Goal: Transaction & Acquisition: Purchase product/service

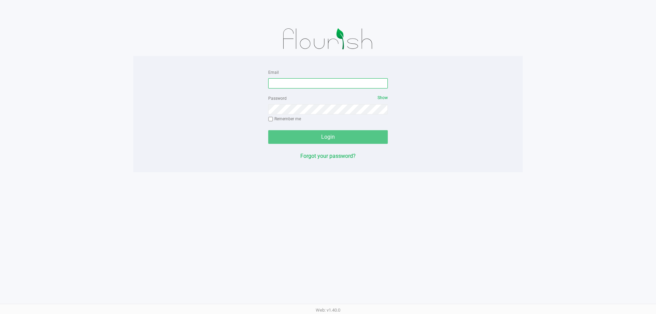
click at [302, 84] on input "Email" at bounding box center [328, 83] width 120 height 10
type input "[EMAIL_ADDRESS][DOMAIN_NAME]"
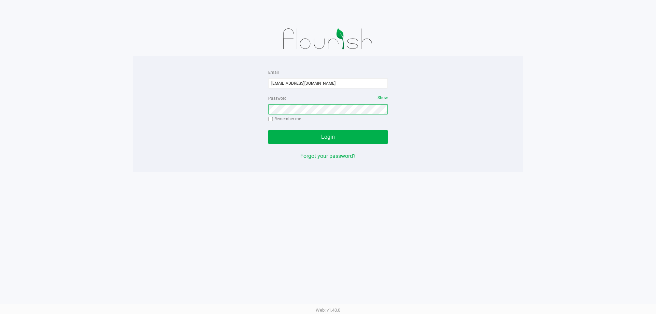
click at [268, 130] on button "Login" at bounding box center [328, 137] width 120 height 14
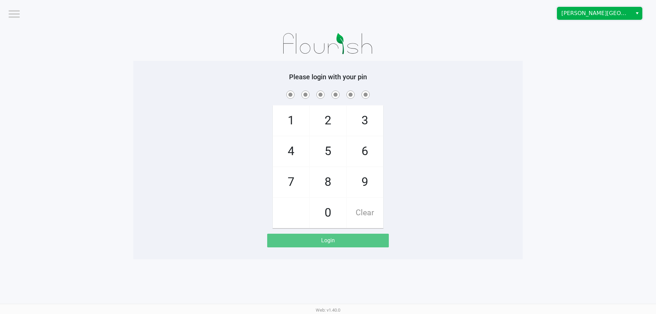
click at [583, 15] on span "[PERSON_NAME][GEOGRAPHIC_DATA]" at bounding box center [594, 13] width 67 height 8
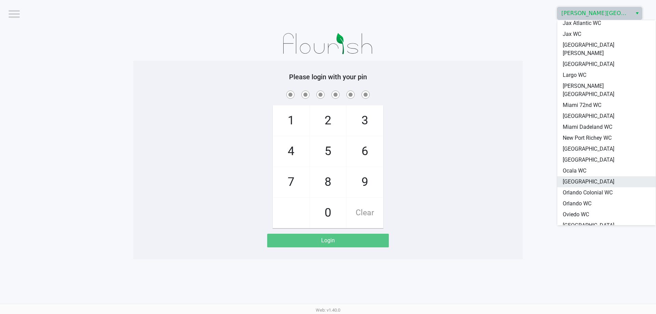
scroll to position [205, 0]
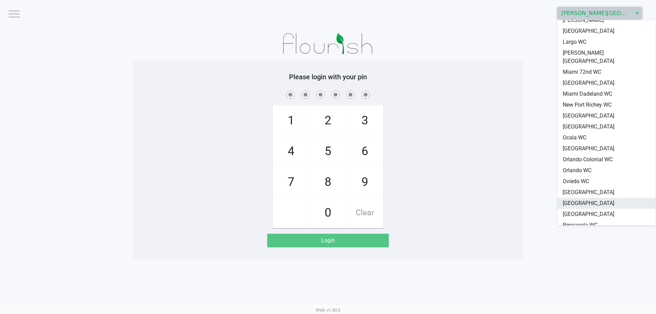
click at [597, 199] on span "[GEOGRAPHIC_DATA]" at bounding box center [588, 203] width 52 height 8
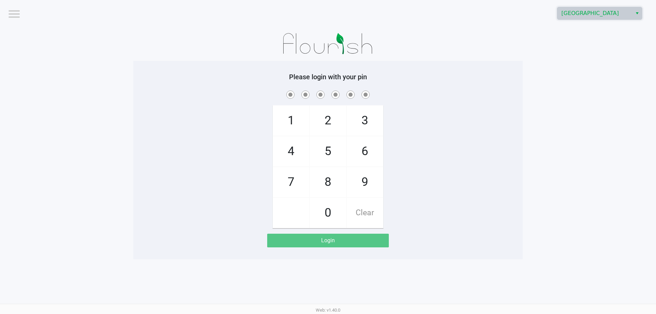
click at [375, 123] on span "3" at bounding box center [365, 121] width 36 height 30
checkbox input "true"
click at [301, 177] on span "7" at bounding box center [291, 182] width 36 height 30
checkbox input "true"
drag, startPoint x: 319, startPoint y: 158, endPoint x: 361, endPoint y: 151, distance: 42.6
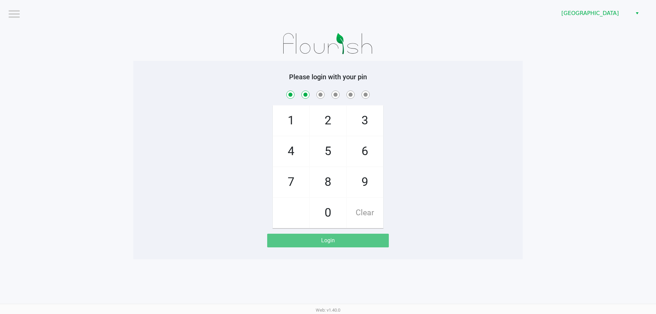
click at [319, 157] on span "5" at bounding box center [328, 151] width 36 height 30
checkbox input "true"
click at [362, 150] on span "6" at bounding box center [365, 151] width 36 height 30
checkbox input "true"
click at [295, 176] on span "7" at bounding box center [291, 182] width 36 height 30
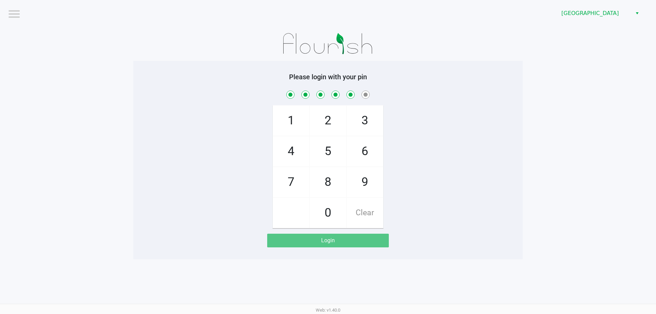
checkbox input "true"
click at [286, 126] on span "1" at bounding box center [291, 121] width 36 height 30
checkbox input "true"
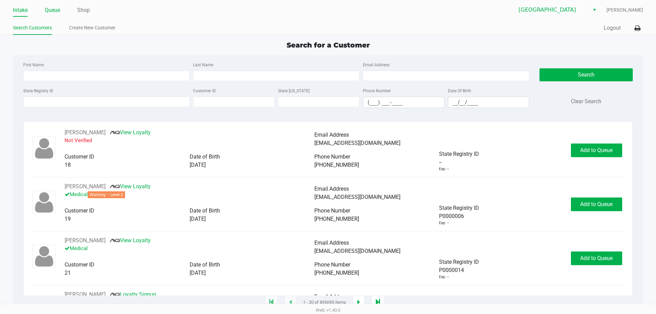
click at [55, 8] on link "Queue" at bounding box center [52, 10] width 15 height 10
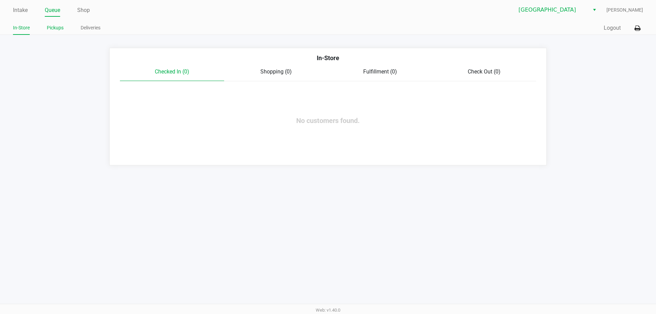
click at [57, 29] on link "Pickups" at bounding box center [55, 28] width 17 height 9
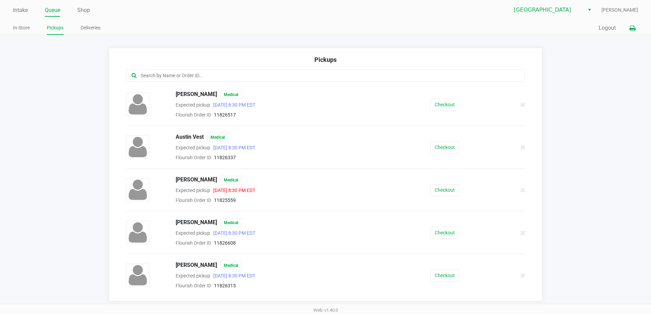
click at [627, 25] on button at bounding box center [631, 28] width 11 height 13
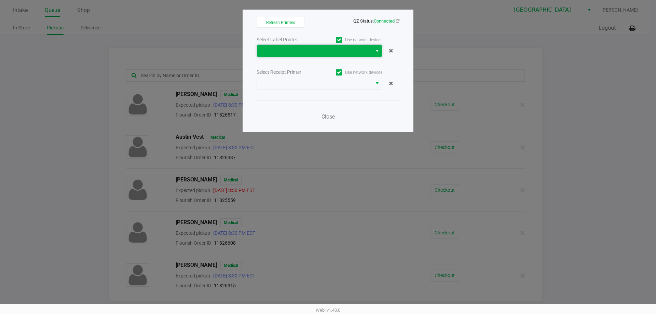
click at [362, 51] on span at bounding box center [314, 51] width 107 height 8
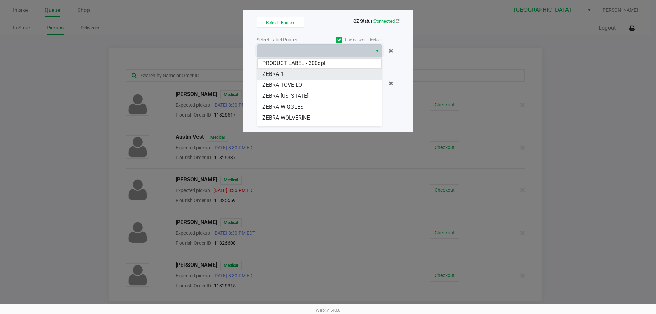
scroll to position [19, 0]
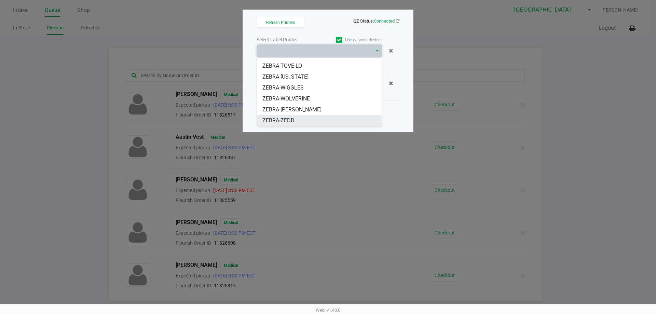
click at [292, 121] on span "ZEBRA-ZEDD" at bounding box center [278, 120] width 32 height 8
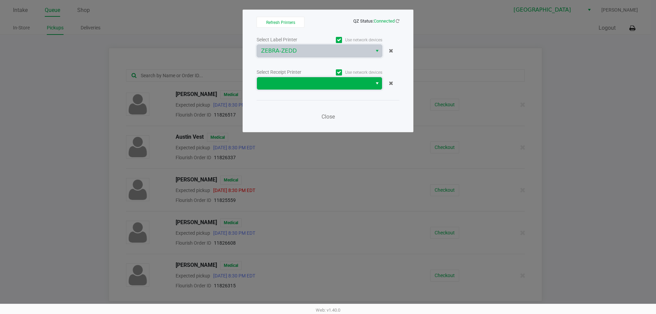
click at [302, 84] on span at bounding box center [314, 83] width 107 height 8
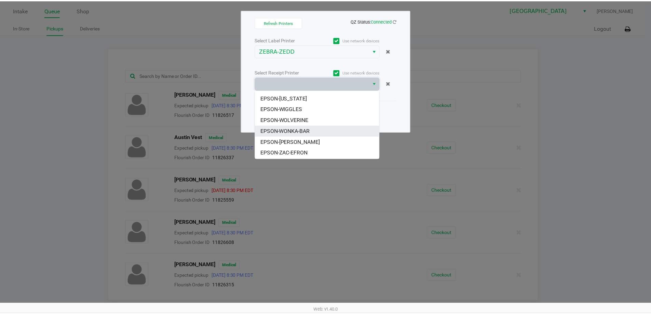
scroll to position [30, 0]
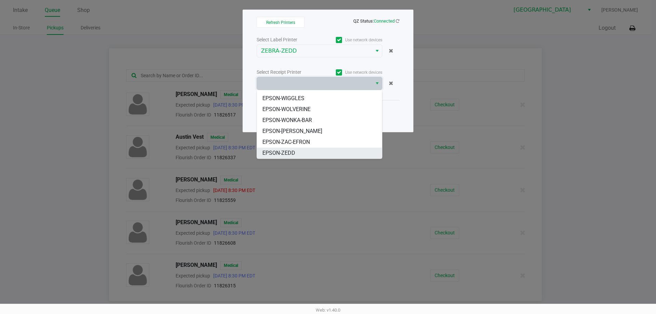
click at [304, 151] on li "EPSON-ZEDD" at bounding box center [319, 153] width 125 height 11
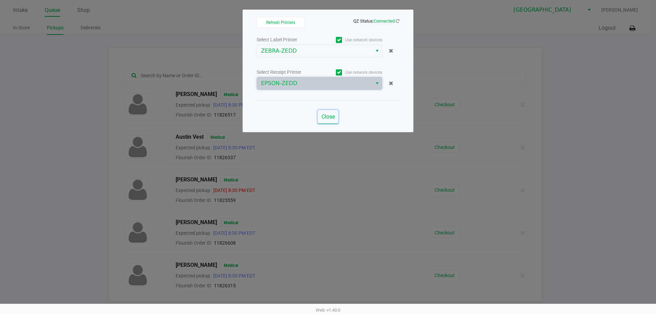
click at [333, 118] on span "Close" at bounding box center [327, 116] width 13 height 6
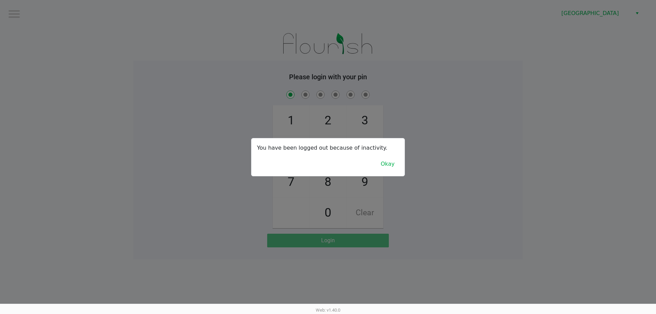
checkbox input "true"
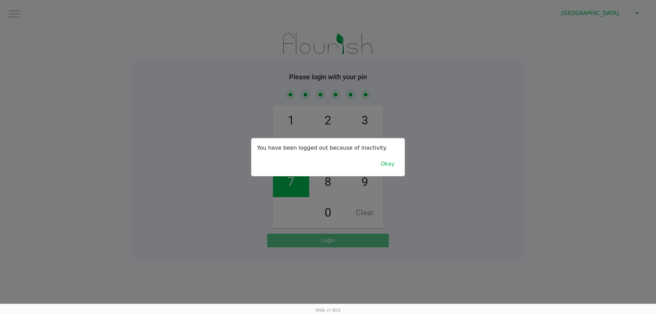
checkbox input "true"
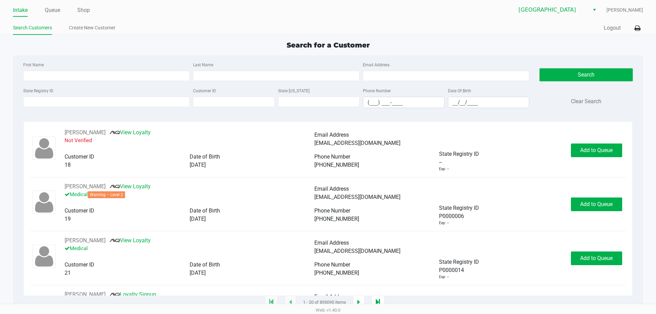
click at [54, 4] on div "Intake Queue Shop" at bounding box center [170, 10] width 315 height 13
click at [54, 6] on link "Queue" at bounding box center [52, 10] width 15 height 10
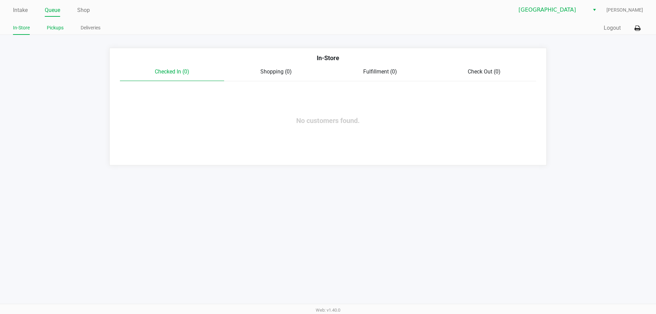
click at [58, 26] on link "Pickups" at bounding box center [55, 28] width 17 height 9
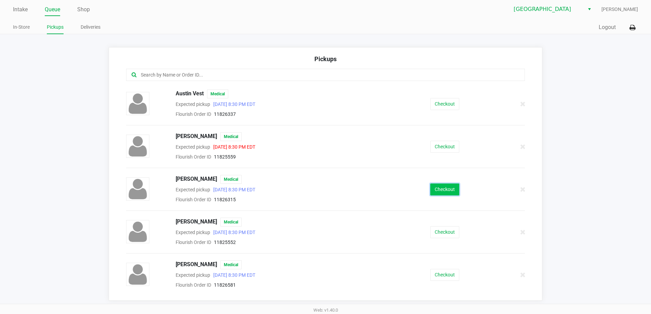
click at [431, 190] on button "Checkout" at bounding box center [444, 189] width 29 height 12
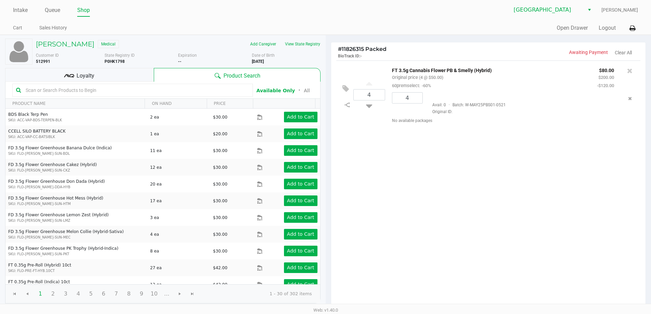
click at [134, 72] on div "Loyalty" at bounding box center [79, 75] width 149 height 14
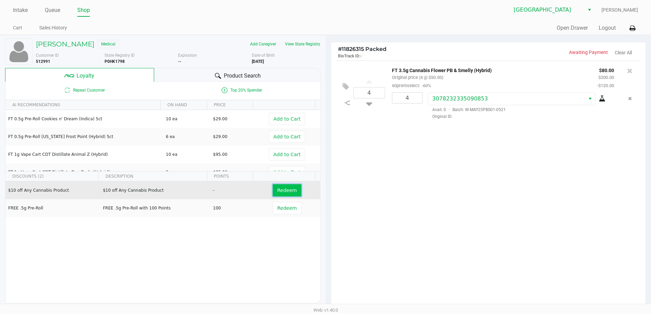
click at [278, 196] on button "Redeem" at bounding box center [287, 190] width 28 height 12
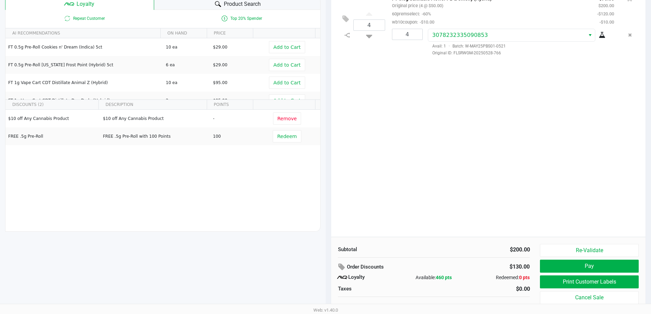
scroll to position [78, 0]
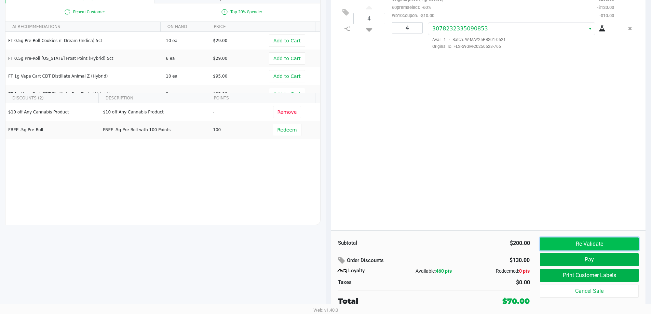
click at [582, 241] on button "Re-Validate" at bounding box center [589, 243] width 98 height 13
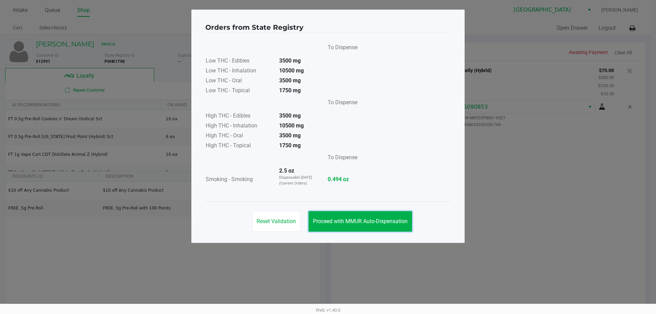
drag, startPoint x: 402, startPoint y: 220, endPoint x: 475, endPoint y: 209, distance: 73.3
click at [403, 220] on span "Proceed with MMUR Auto-Dispensation" at bounding box center [360, 221] width 95 height 6
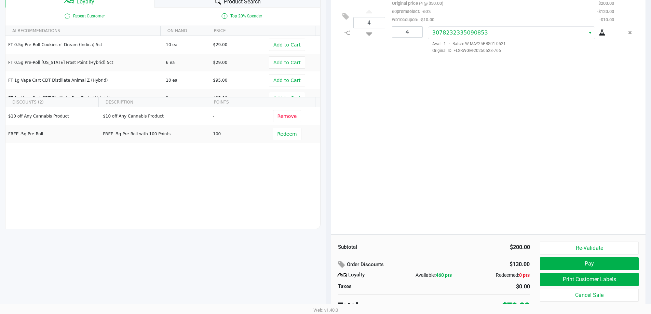
scroll to position [78, 0]
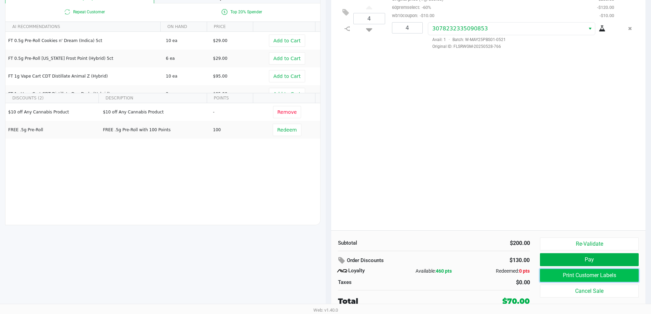
click at [567, 279] on button "Print Customer Labels" at bounding box center [589, 275] width 98 height 13
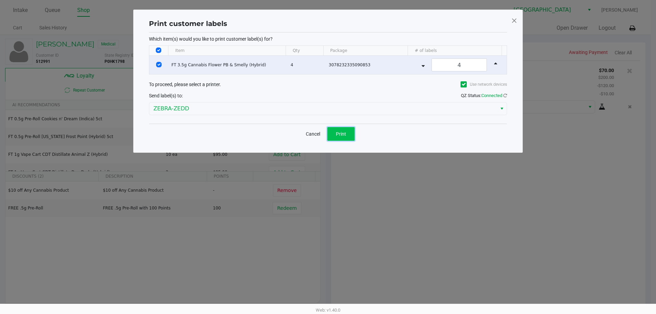
click at [345, 129] on button "Print" at bounding box center [340, 134] width 27 height 14
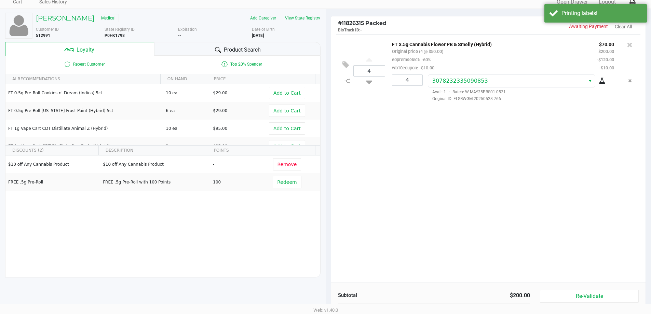
scroll to position [78, 0]
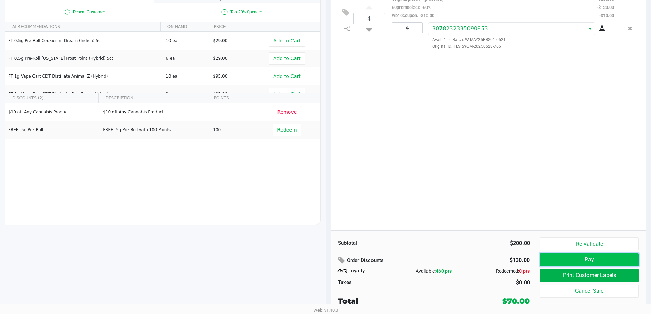
click at [571, 258] on button "Pay" at bounding box center [589, 259] width 98 height 13
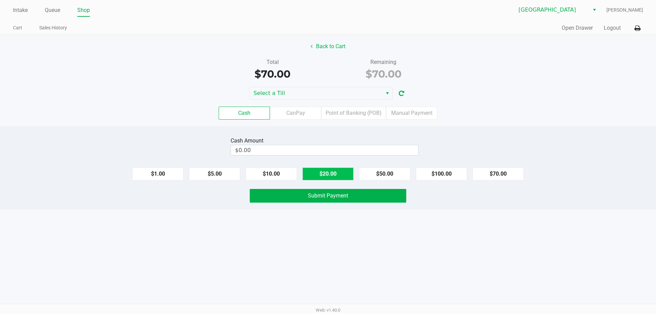
drag, startPoint x: 565, startPoint y: 261, endPoint x: 313, endPoint y: 174, distance: 266.5
click at [313, 174] on button "$20.00" at bounding box center [327, 173] width 51 height 13
click at [313, 173] on button "$20.00" at bounding box center [327, 173] width 51 height 13
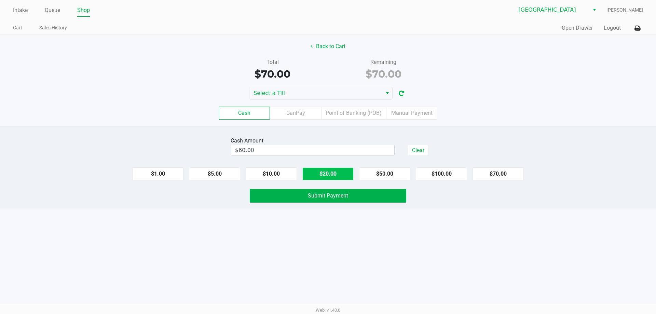
type input "$80.00"
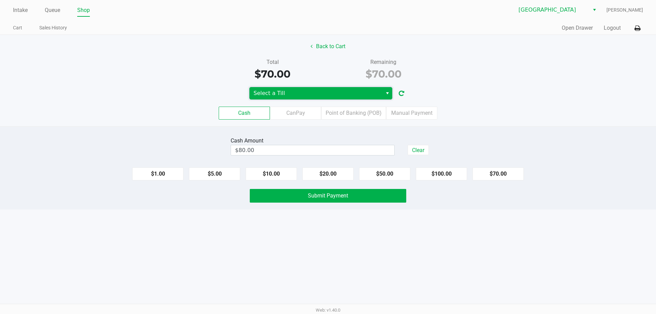
click at [289, 90] on span "Select a Till" at bounding box center [315, 93] width 125 height 8
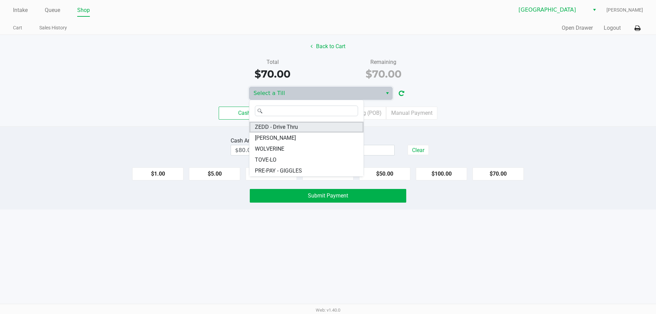
click at [299, 127] on li "ZEDD - Drive Thru" at bounding box center [306, 127] width 114 height 11
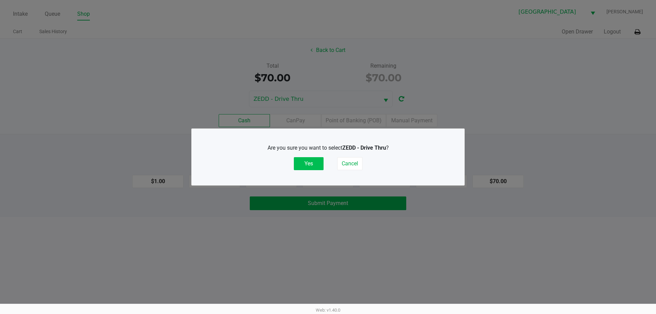
click at [313, 160] on button "Yes" at bounding box center [309, 163] width 30 height 13
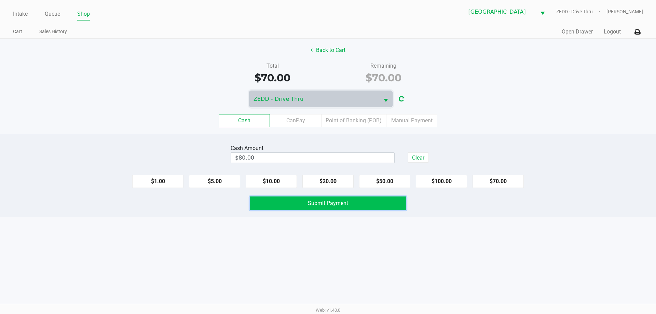
click at [348, 203] on button "Submit Payment" at bounding box center [328, 203] width 156 height 14
